Goal: Information Seeking & Learning: Stay updated

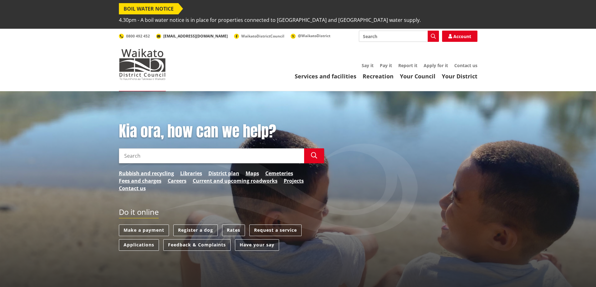
click at [190, 33] on span "[EMAIL_ADDRESS][DOMAIN_NAME]" at bounding box center [195, 35] width 64 height 5
copy link "[EMAIL_ADDRESS][DOMAIN_NAME]"
drag, startPoint x: 162, startPoint y: 28, endPoint x: 199, endPoint y: 30, distance: 36.6
click at [199, 31] on div "Search Search Account 0800 492 452 [EMAIL_ADDRESS][DOMAIN_NAME] WaikatoDistrict…" at bounding box center [298, 36] width 358 height 11
click at [201, 63] on ul "Say it Pay it Report it Apply for it Contact us" at bounding box center [327, 65] width 299 height 5
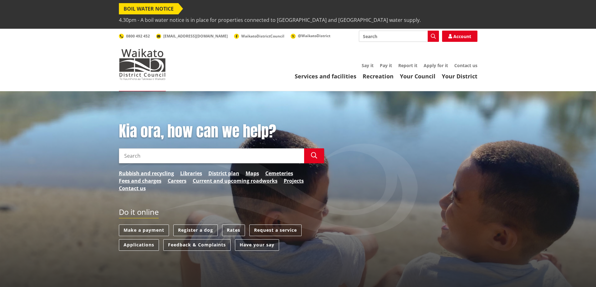
click at [162, 9] on span "BOIL WATER NOTICE" at bounding box center [148, 8] width 59 height 11
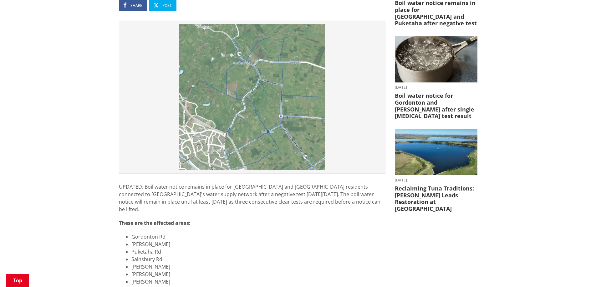
scroll to position [188, 0]
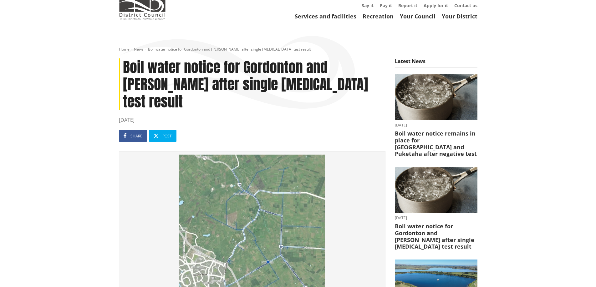
scroll to position [63, 0]
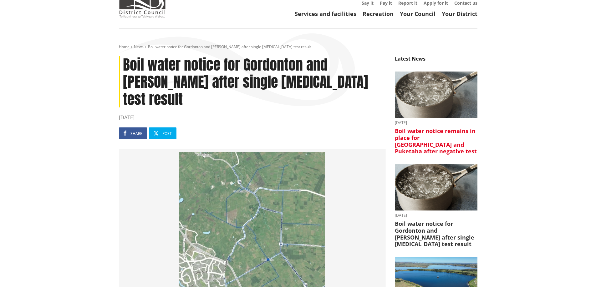
click at [430, 128] on h3 "Boil water notice remains in place for [GEOGRAPHIC_DATA] and Puketaha after neg…" at bounding box center [436, 141] width 83 height 27
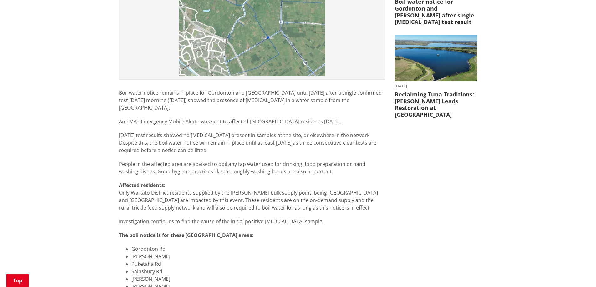
scroll to position [188, 0]
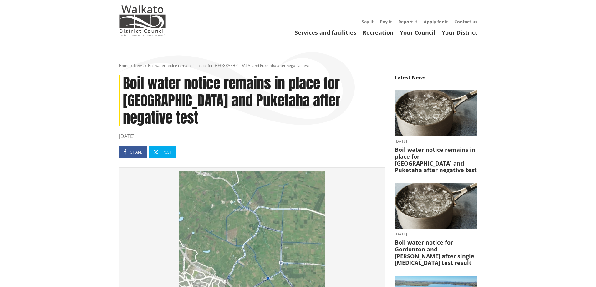
scroll to position [0, 0]
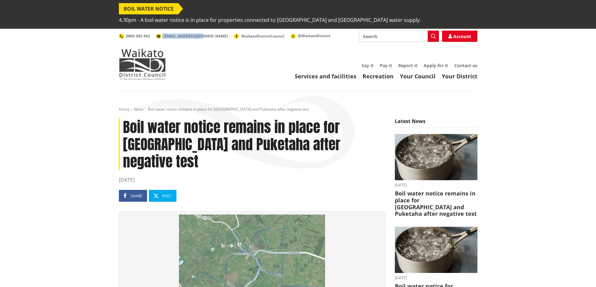
drag, startPoint x: 199, startPoint y: 28, endPoint x: 162, endPoint y: 32, distance: 37.2
click at [162, 32] on div "Toggle search Toggle navigation Services and facilities Recreation Your Council…" at bounding box center [298, 55] width 368 height 49
click at [164, 32] on div "Toggle search Toggle navigation Services and facilities Recreation Your Council…" at bounding box center [298, 55] width 368 height 49
drag, startPoint x: 164, startPoint y: 32, endPoint x: 199, endPoint y: 27, distance: 36.0
click at [199, 31] on div "Toggle search Toggle navigation Services and facilities Recreation Your Council…" at bounding box center [298, 55] width 368 height 49
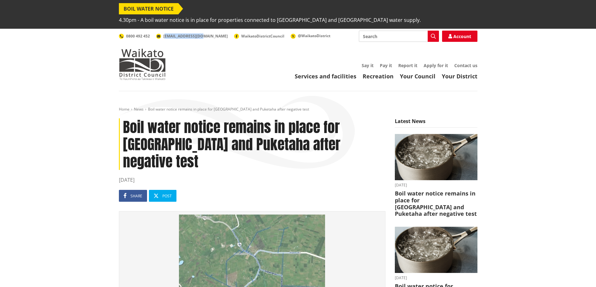
click at [197, 33] on div "Toggle search Toggle navigation Services and facilities Recreation Your Council…" at bounding box center [298, 55] width 368 height 49
drag, startPoint x: 200, startPoint y: 31, endPoint x: 163, endPoint y: 28, distance: 37.9
click at [163, 31] on div "Toggle search Toggle navigation Services and facilities Recreation Your Council…" at bounding box center [298, 55] width 368 height 49
copy span "[EMAIL_ADDRESS][DOMAIN_NAME]"
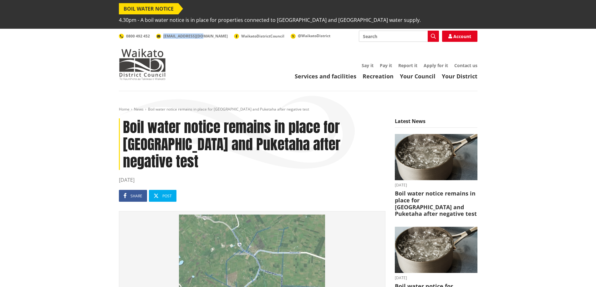
drag, startPoint x: 199, startPoint y: 25, endPoint x: 163, endPoint y: 32, distance: 36.5
click at [163, 32] on div "Toggle search Toggle navigation Services and facilities Recreation Your Council…" at bounding box center [298, 55] width 368 height 49
click at [271, 51] on div "Toggle search Toggle navigation Services and facilities Recreation Your Council…" at bounding box center [298, 55] width 368 height 49
drag, startPoint x: 200, startPoint y: 27, endPoint x: 163, endPoint y: 32, distance: 37.5
click at [163, 32] on div "Toggle search Toggle navigation Services and facilities Recreation Your Council…" at bounding box center [298, 55] width 368 height 49
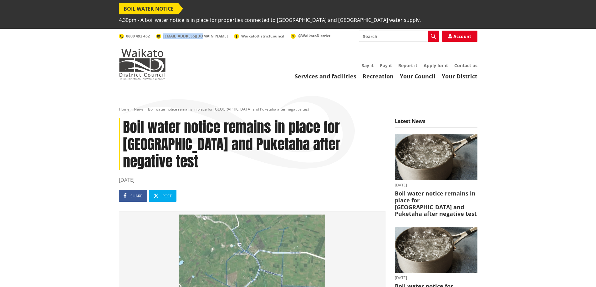
copy span "[EMAIL_ADDRESS][DOMAIN_NAME]"
